Goal: Book appointment/travel/reservation

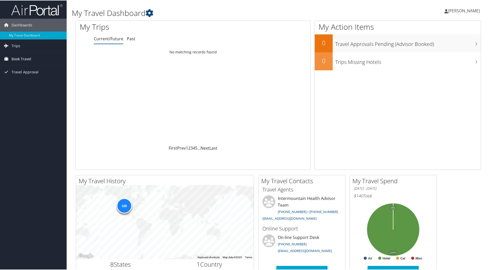
click at [22, 58] on span "Book Travel" at bounding box center [22, 58] width 20 height 13
click at [18, 85] on link "Book/Manage Online Trips" at bounding box center [33, 84] width 67 height 8
